Goal: Task Accomplishment & Management: Complete application form

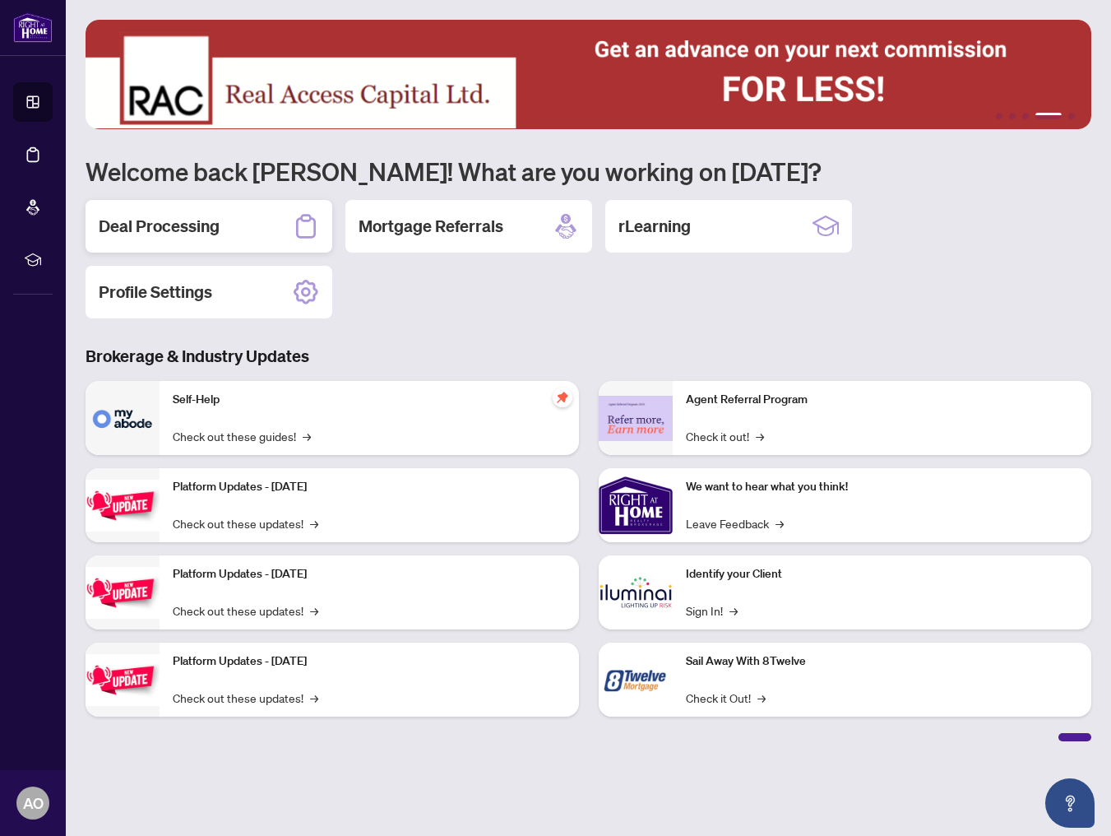
click at [133, 231] on h2 "Deal Processing" at bounding box center [159, 226] width 121 height 23
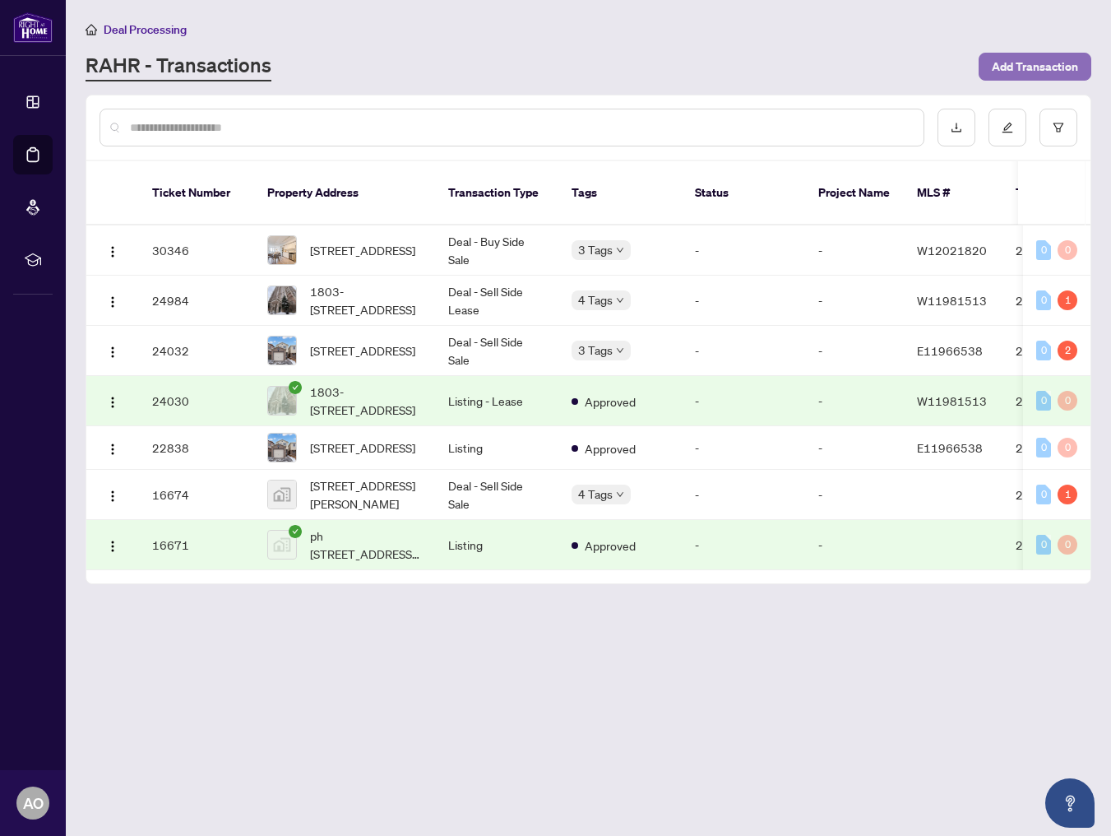
click at [1065, 67] on span "Add Transaction" at bounding box center [1035, 66] width 86 height 26
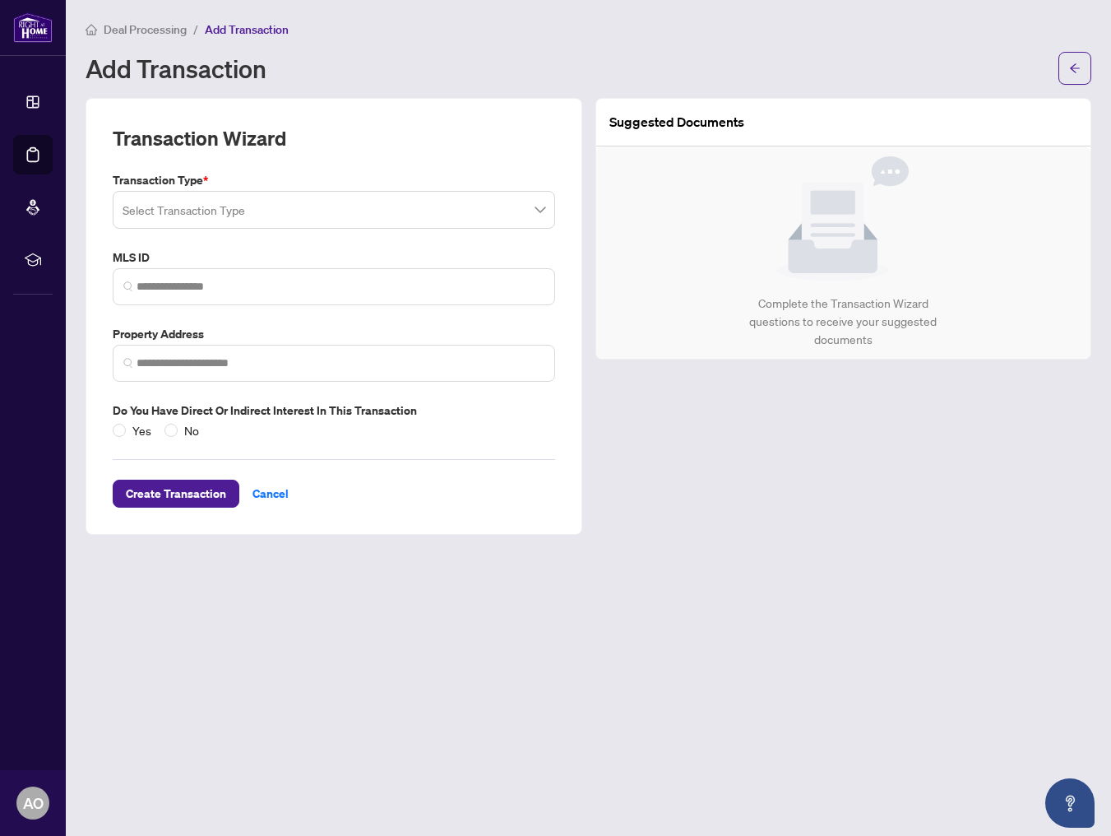
click at [275, 213] on input "search" at bounding box center [327, 212] width 408 height 36
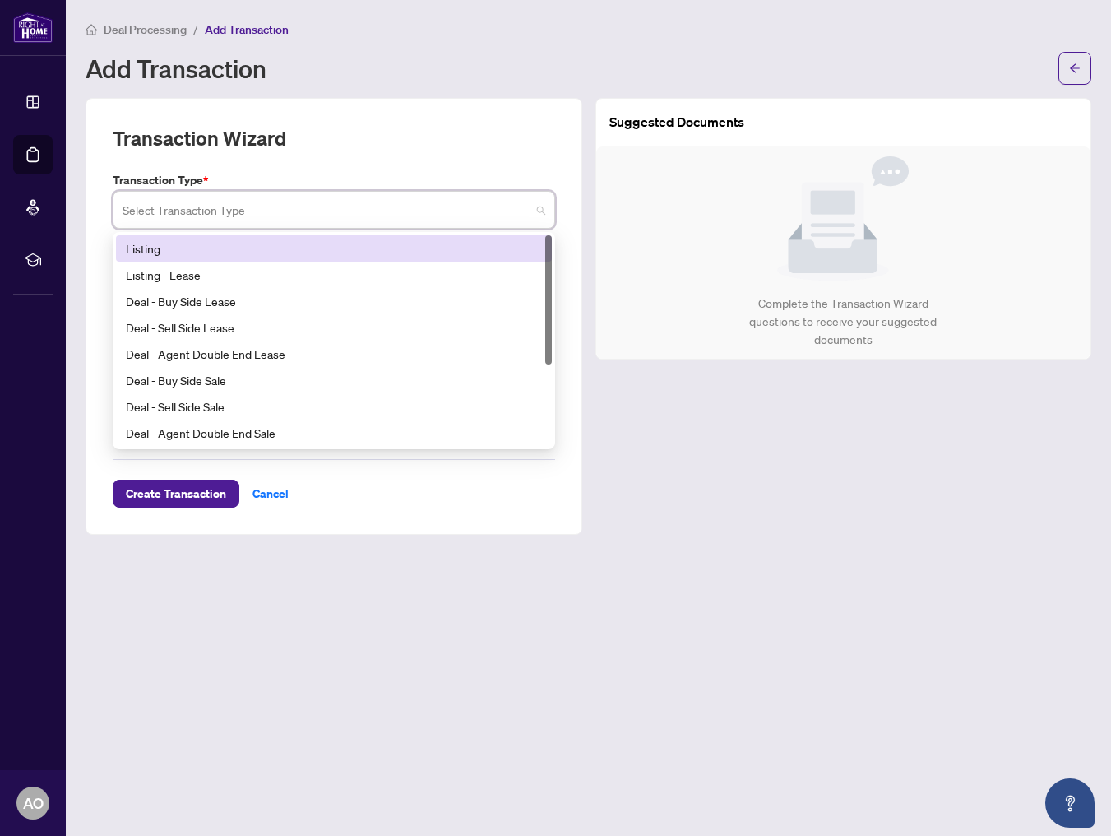
click at [265, 258] on div "Listing" at bounding box center [334, 248] width 436 height 26
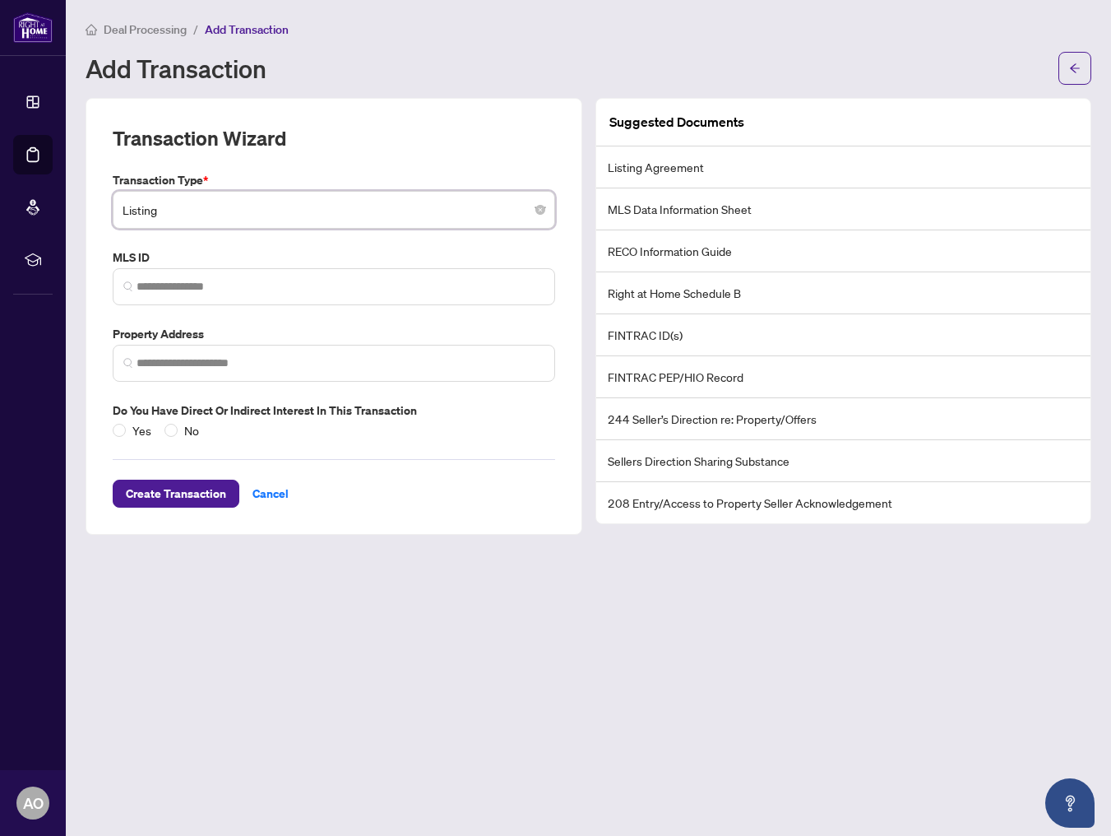
click at [392, 42] on div "Deal Processing / Add Transaction Add Transaction" at bounding box center [589, 52] width 1006 height 65
